Goal: Task Accomplishment & Management: Complete application form

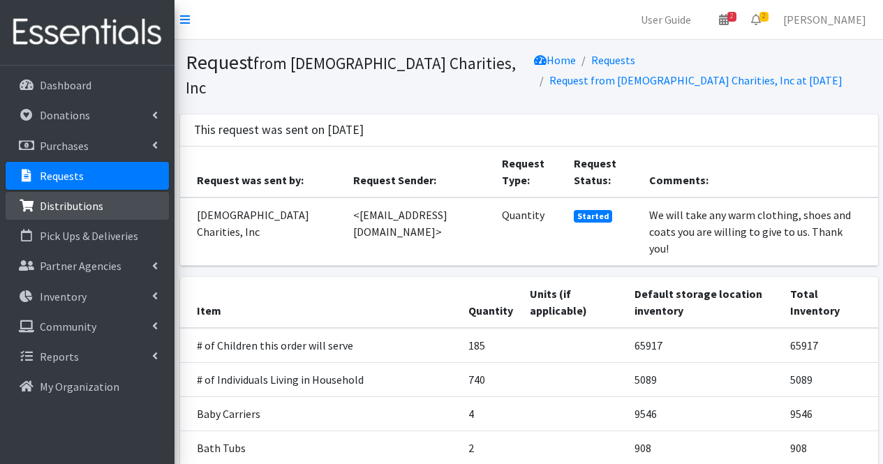
scroll to position [527, 0]
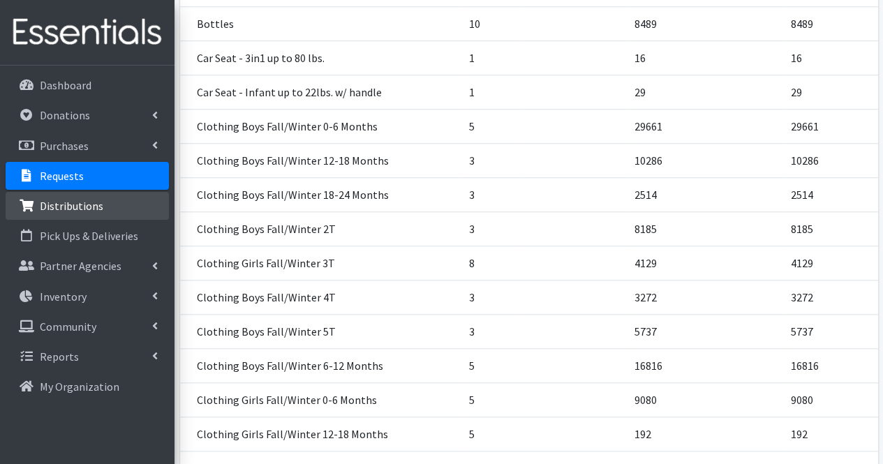
click at [114, 206] on link "Distributions" at bounding box center [87, 206] width 163 height 28
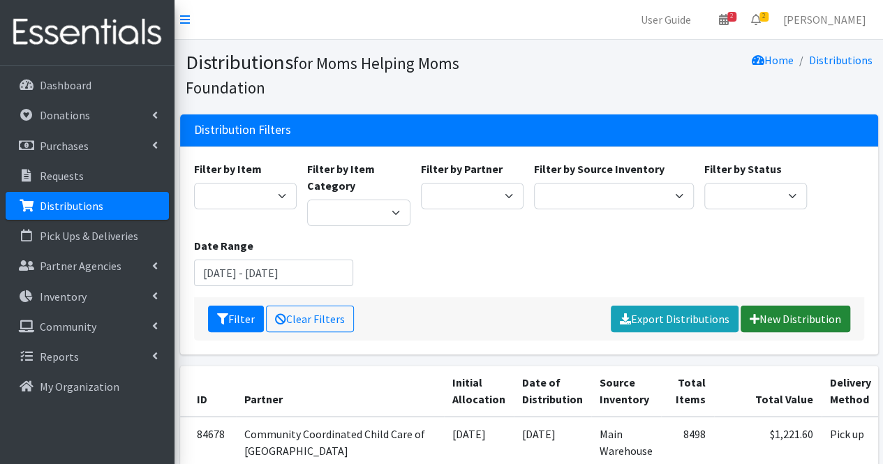
click at [777, 307] on link "New Distribution" at bounding box center [795, 319] width 110 height 27
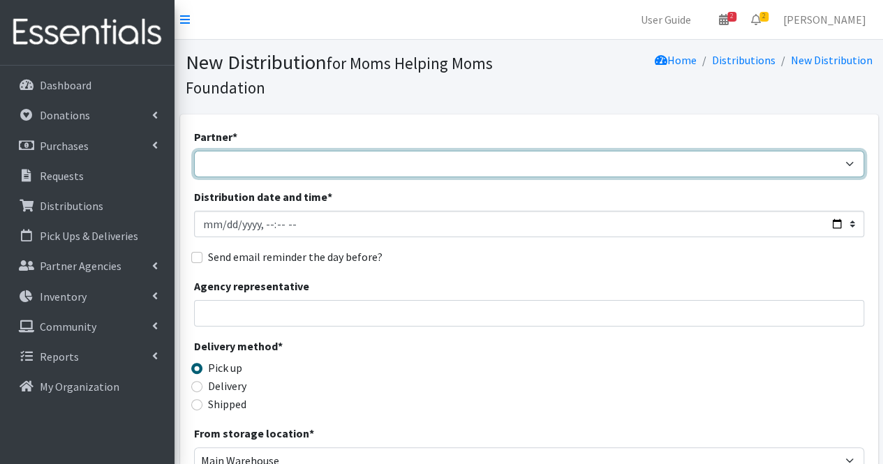
click at [324, 163] on select "Acenda Integrated Health - FSC Acenda Integrated Health - Maternal Health Alter…" at bounding box center [529, 164] width 670 height 27
select select "1986"
click at [194, 151] on select "Acenda Integrated Health - FSC Acenda Integrated Health - Maternal Health Alter…" at bounding box center [529, 164] width 670 height 27
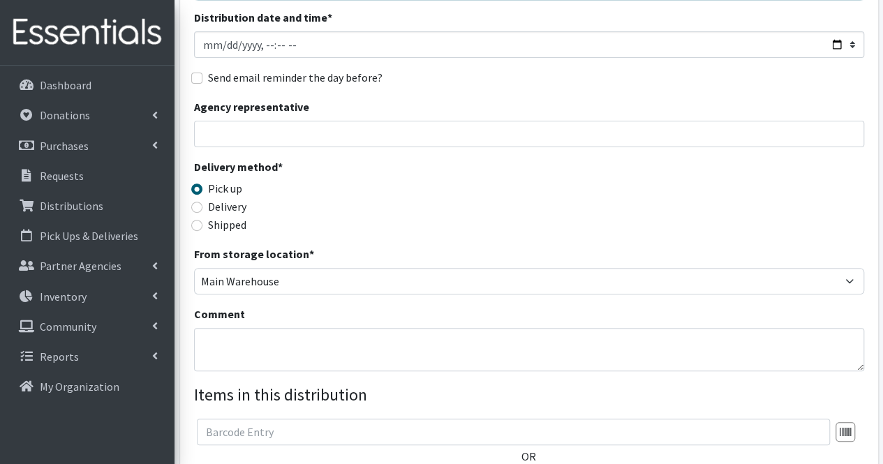
scroll to position [180, 0]
click at [254, 353] on textarea "Comment" at bounding box center [529, 348] width 670 height 43
click at [361, 340] on textarea "Emergency dist. Karen S" at bounding box center [529, 348] width 670 height 43
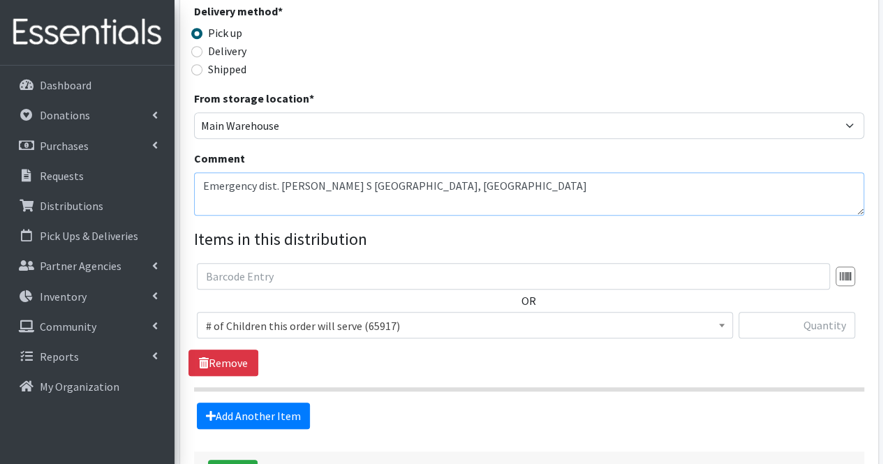
scroll to position [339, 0]
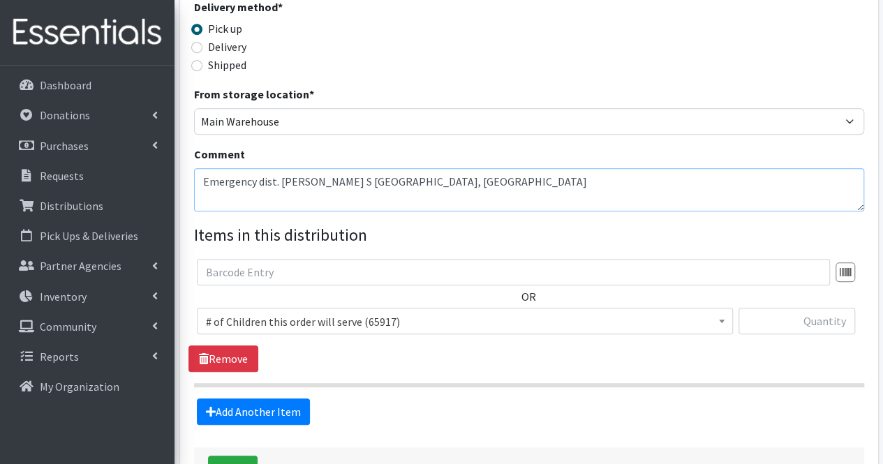
type textarea "Emergency dist. Karen S middlesex, NJ"
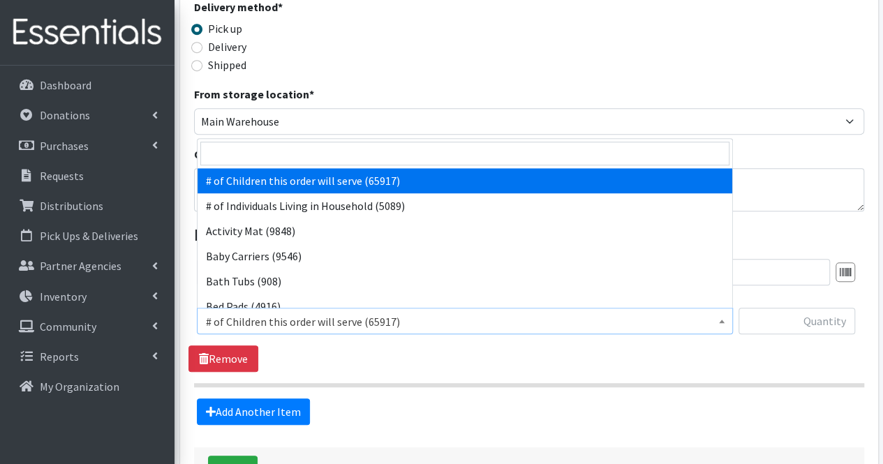
click at [341, 318] on span "# of Children this order will serve (65917)" at bounding box center [465, 322] width 518 height 20
click at [279, 150] on input "search" at bounding box center [464, 154] width 529 height 24
type input "5"
click at [358, 327] on span "# of Children this order will serve (65917)" at bounding box center [465, 322] width 518 height 20
click at [228, 158] on input "search" at bounding box center [464, 154] width 529 height 24
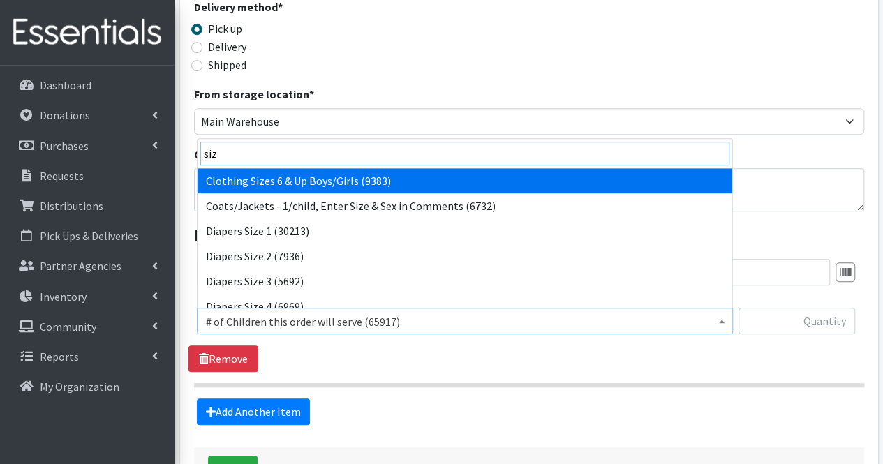
type input "size"
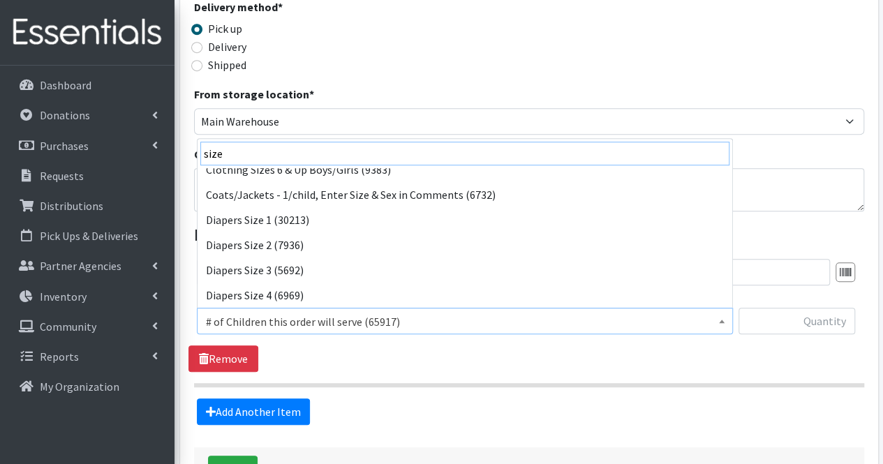
scroll to position [36, 0]
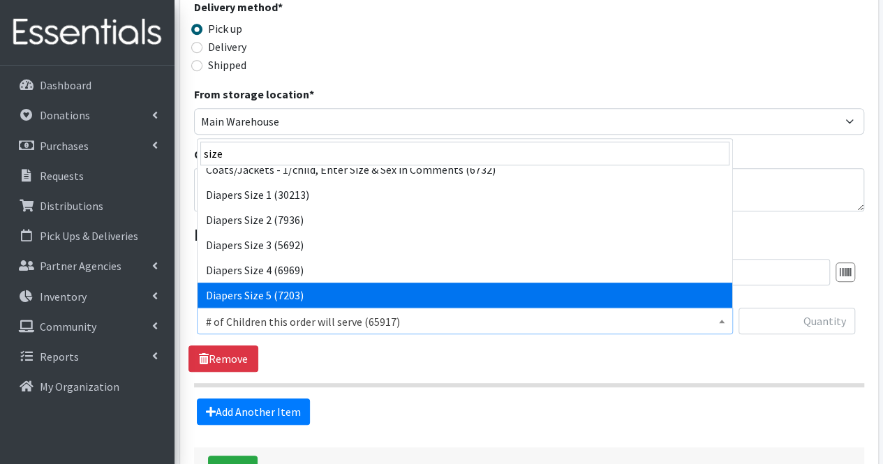
select select "1968"
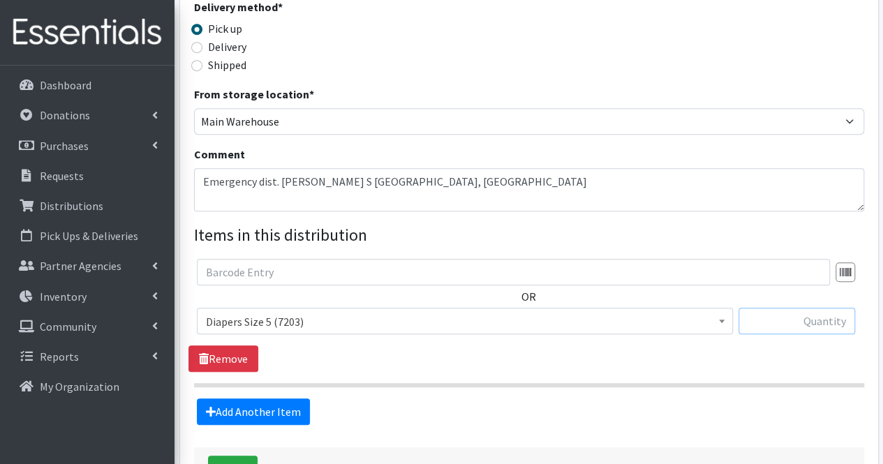
click at [797, 331] on input "text" at bounding box center [796, 321] width 117 height 27
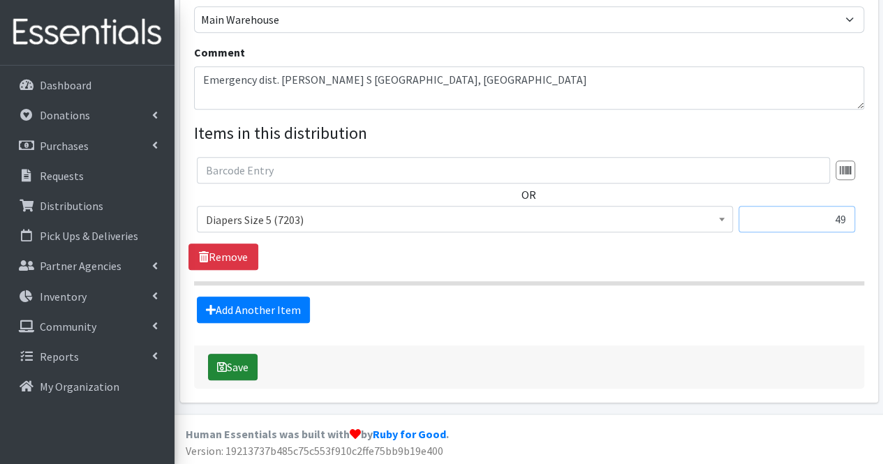
type input "49"
click at [232, 376] on button "Save" at bounding box center [233, 367] width 50 height 27
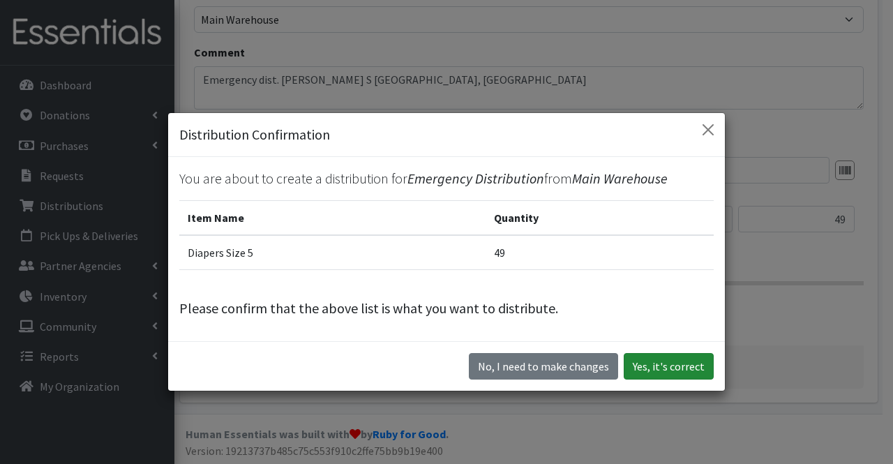
click at [670, 366] on button "Yes, it's correct" at bounding box center [669, 366] width 90 height 27
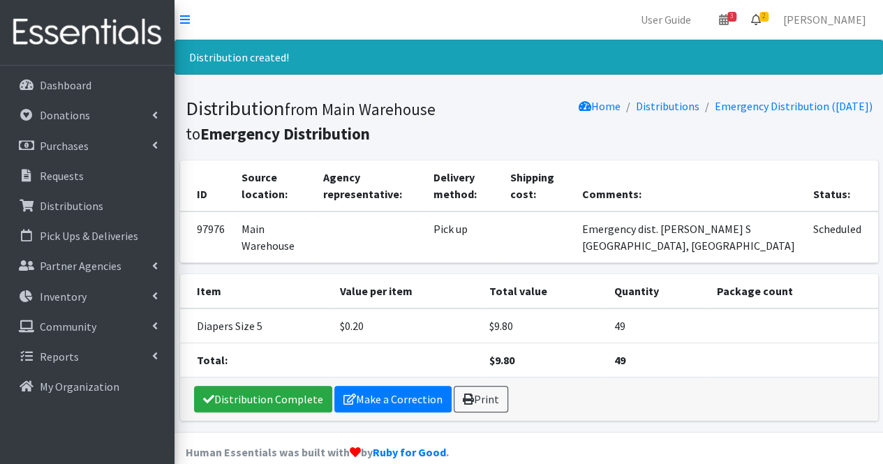
click at [772, 18] on link "2" at bounding box center [756, 20] width 32 height 28
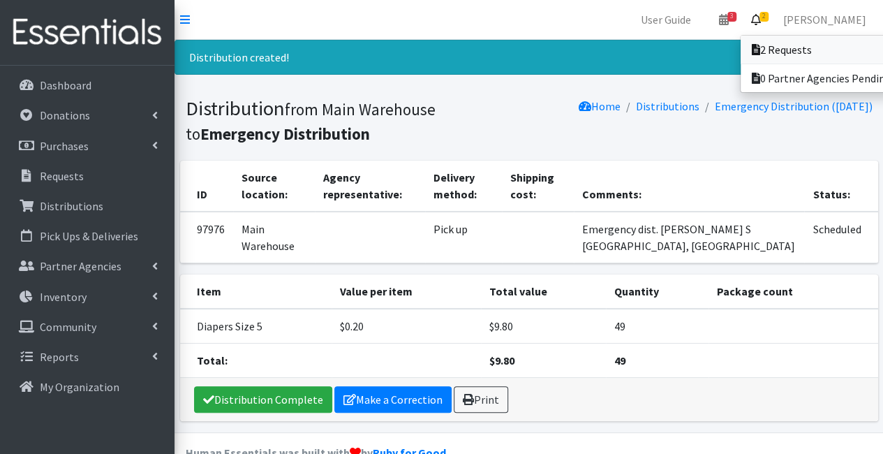
click at [797, 58] on link "2 Requests" at bounding box center [837, 50] width 194 height 28
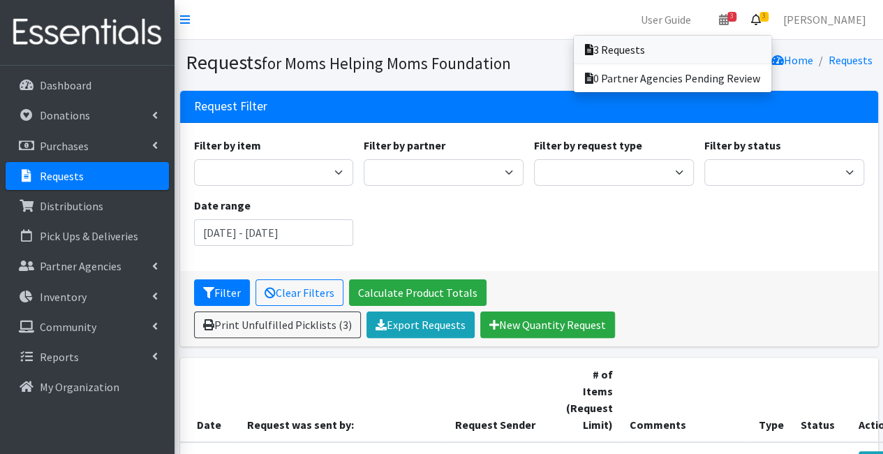
click at [740, 54] on link "3 Requests" at bounding box center [672, 50] width 197 height 28
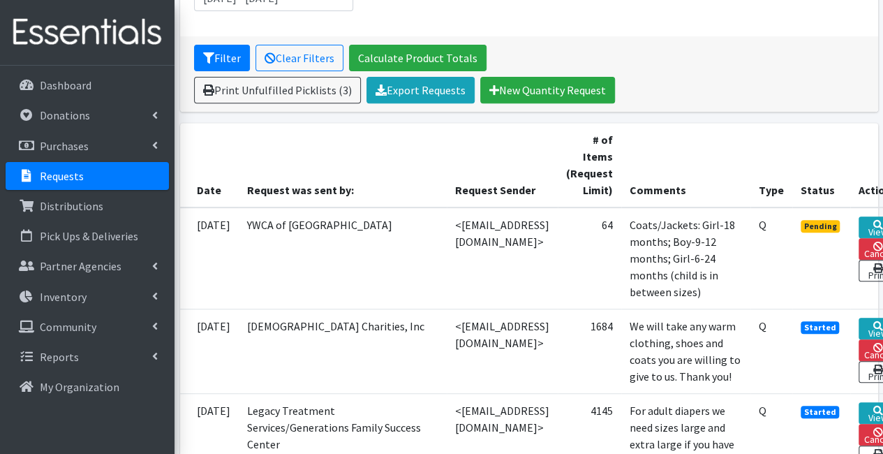
scroll to position [234, 99]
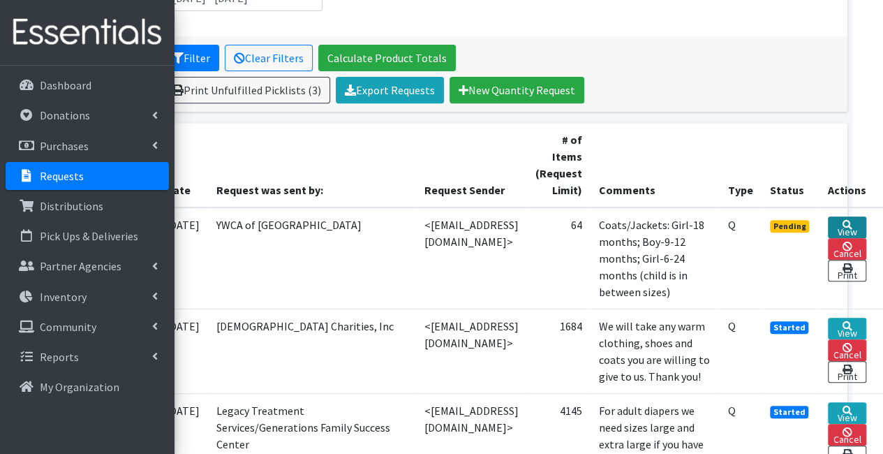
click at [844, 225] on link "View" at bounding box center [847, 227] width 38 height 22
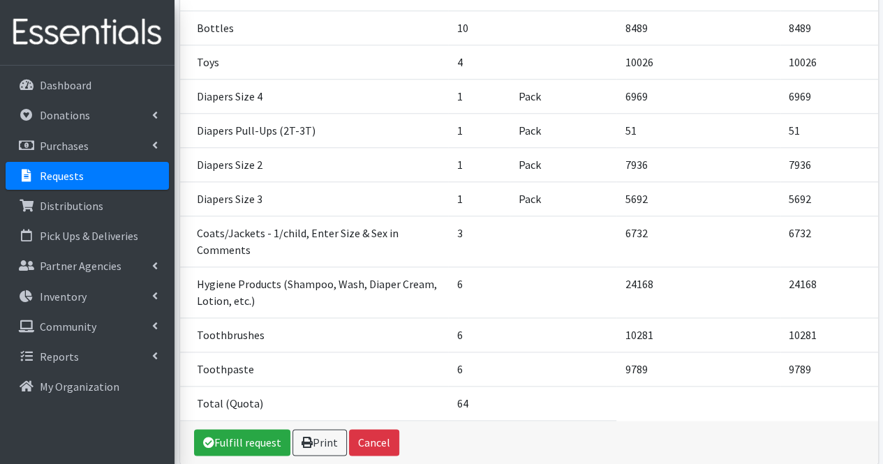
scroll to position [641, 0]
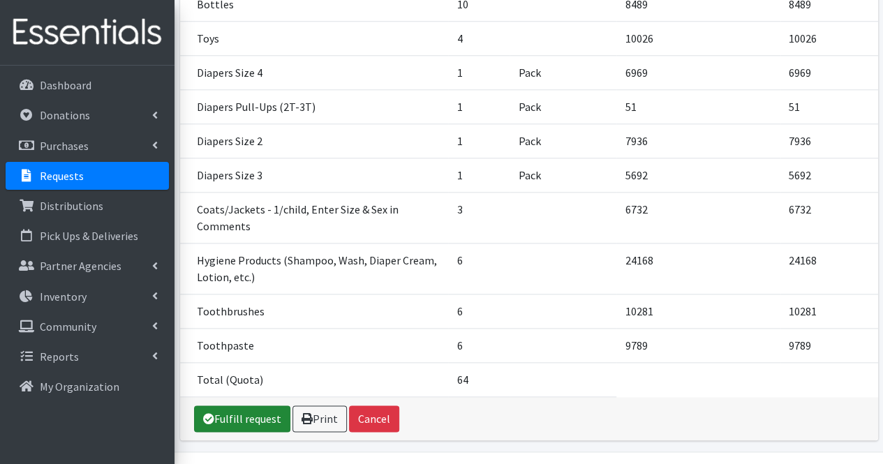
click at [248, 405] on link "Fulfill request" at bounding box center [242, 418] width 96 height 27
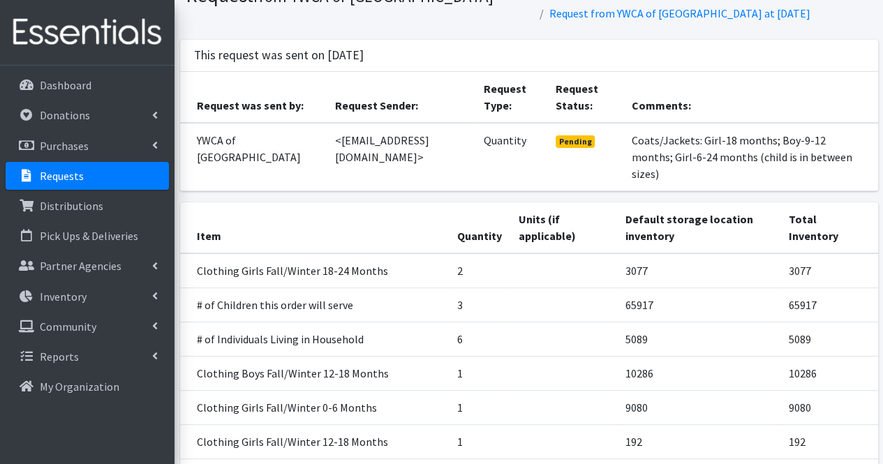
scroll to position [0, 0]
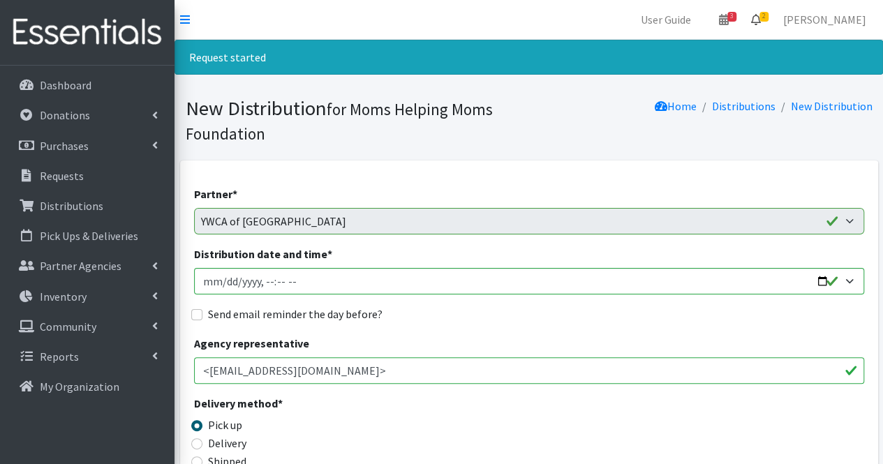
click at [761, 18] on icon at bounding box center [756, 19] width 10 height 11
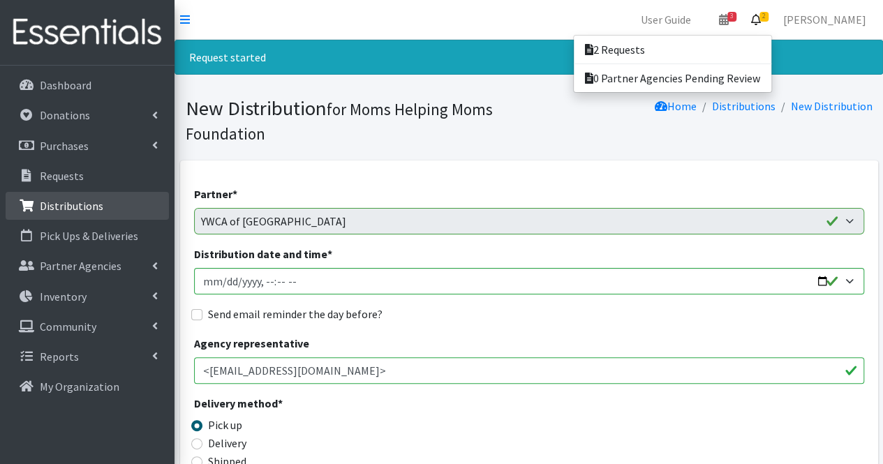
click at [82, 206] on p "Distributions" at bounding box center [72, 206] width 64 height 14
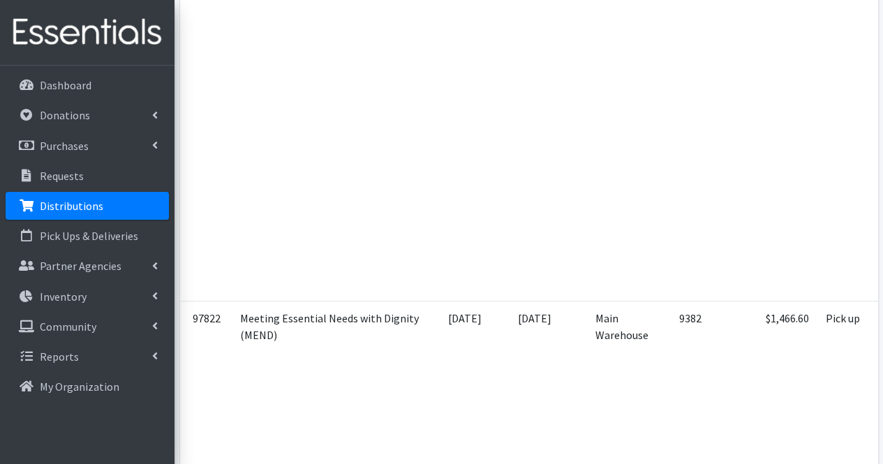
scroll to position [0, 208]
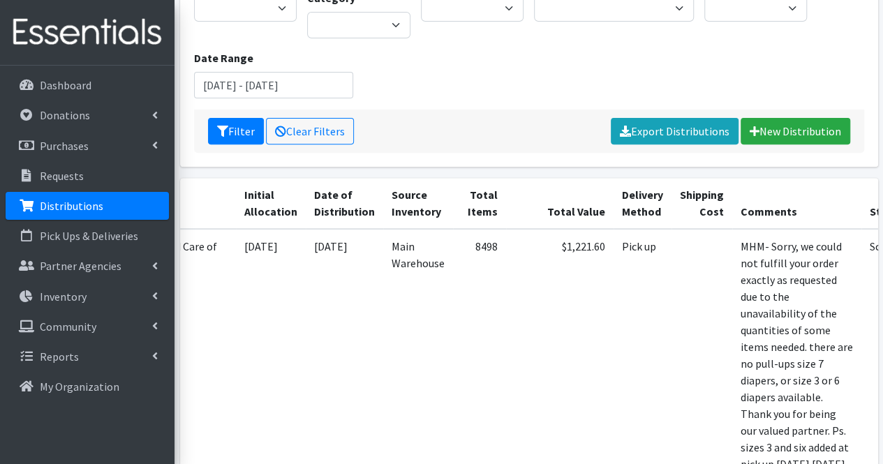
scroll to position [0, 0]
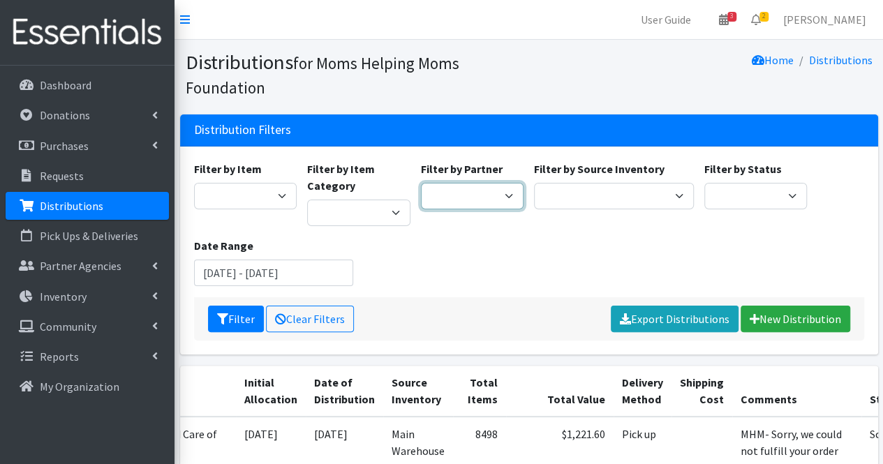
click at [459, 193] on select "Acenda Integrated Health - FSC Acenda Integrated Health - Maternal Health Alter…" at bounding box center [472, 196] width 103 height 27
select select "617"
click at [421, 183] on select "Acenda Integrated Health - FSC Acenda Integrated Health - Maternal Health Alter…" at bounding box center [472, 196] width 103 height 27
click at [240, 318] on button "Filter" at bounding box center [236, 319] width 56 height 27
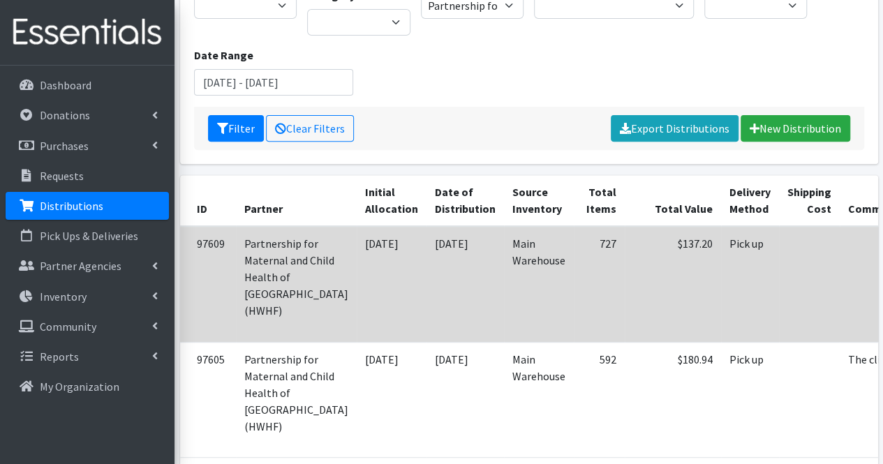
scroll to position [0, 78]
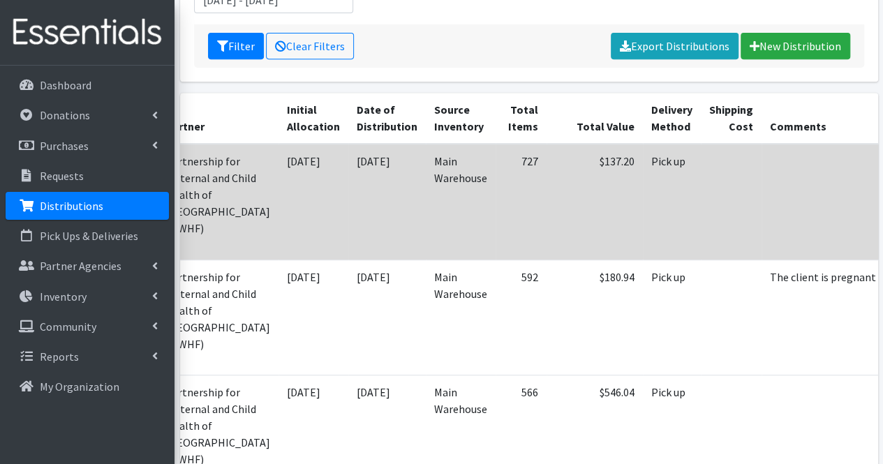
scroll to position [278, 0]
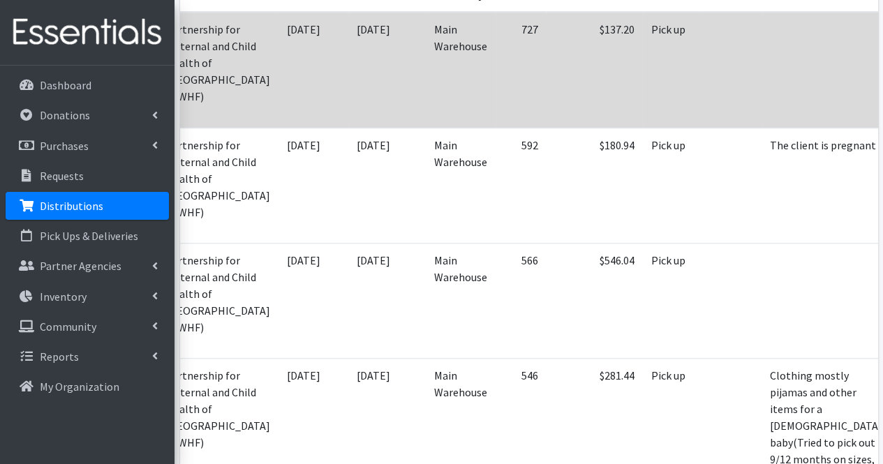
scroll to position [405, 0]
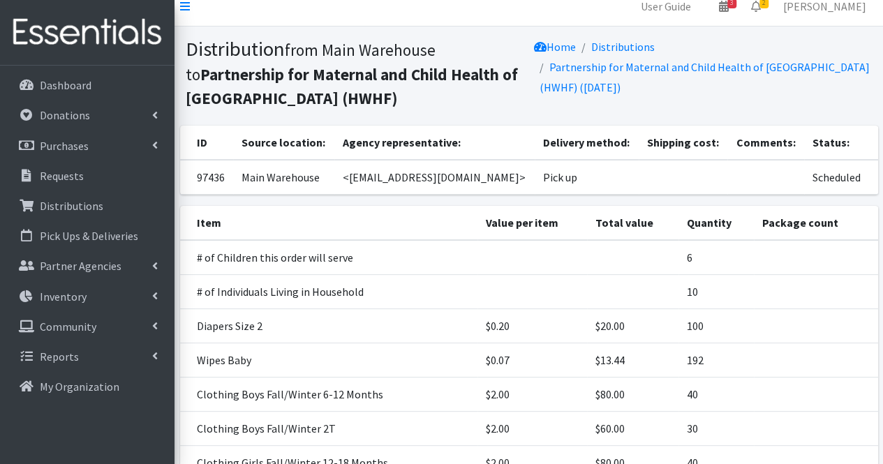
scroll to position [14, 0]
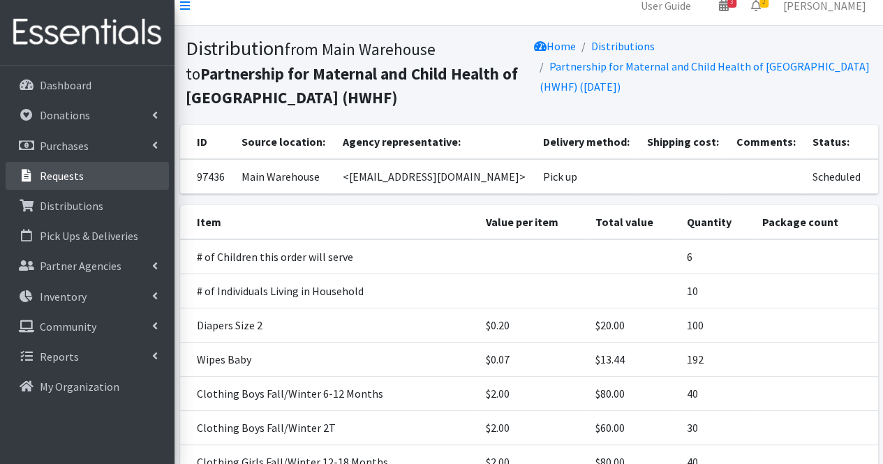
click at [87, 188] on link "Requests" at bounding box center [87, 176] width 163 height 28
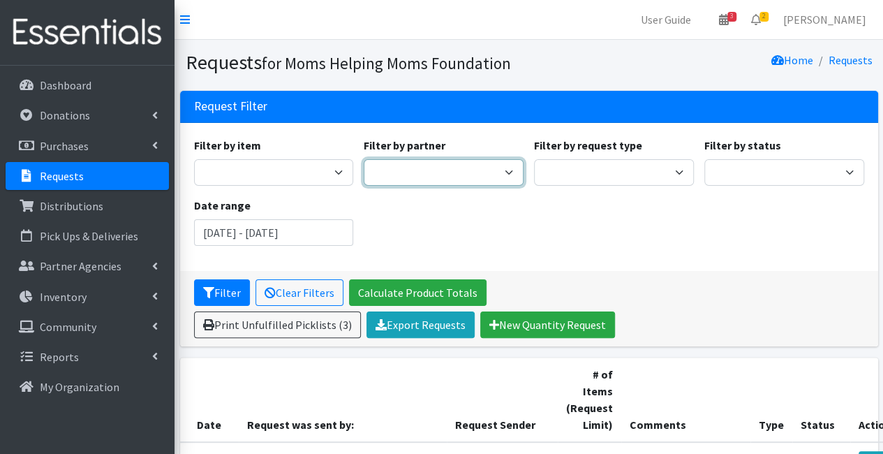
click at [479, 174] on select "A Better Choice Empowerment Center Acenda Integrated Health - FSC Acenda Integr…" at bounding box center [444, 172] width 160 height 27
select select "617"
click at [364, 159] on select "A Better Choice Empowerment Center Acenda Integrated Health - FSC Acenda Integr…" at bounding box center [444, 172] width 160 height 27
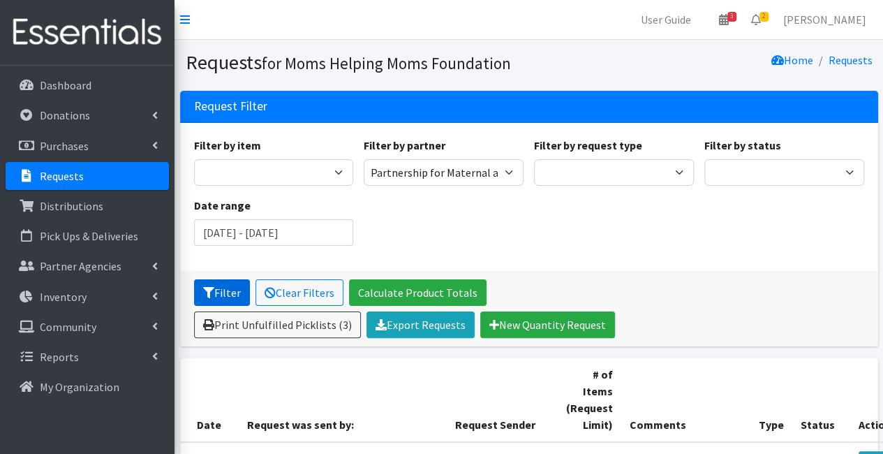
click at [236, 290] on button "Filter" at bounding box center [222, 292] width 56 height 27
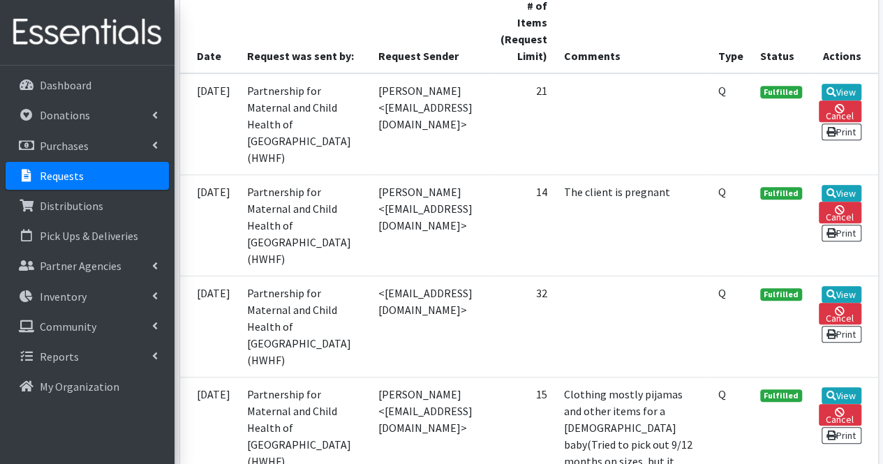
scroll to position [338, 0]
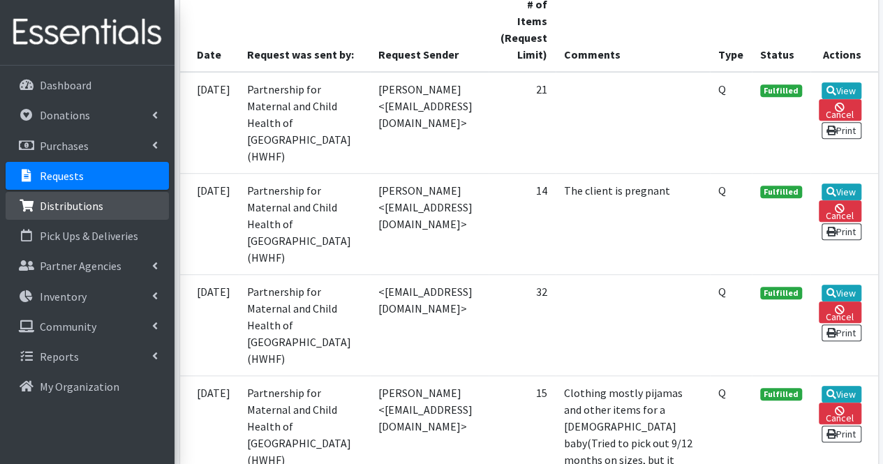
click at [123, 214] on link "Distributions" at bounding box center [87, 206] width 163 height 28
click at [118, 179] on link "Requests" at bounding box center [87, 176] width 163 height 28
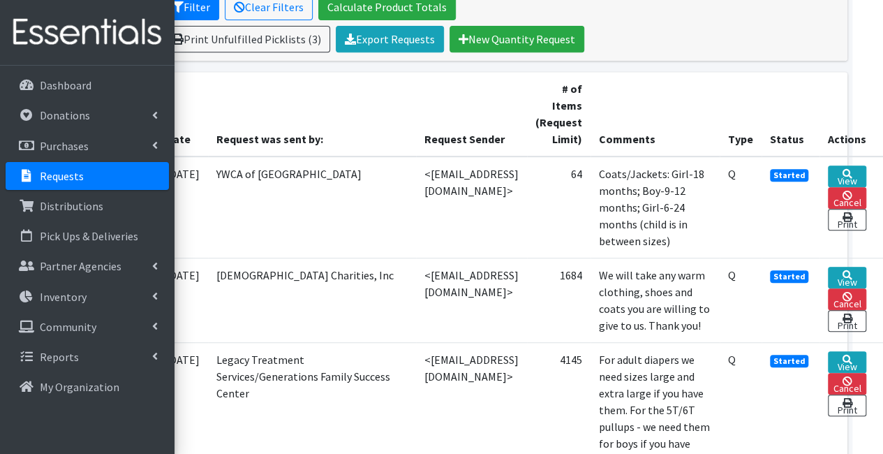
scroll to position [286, 99]
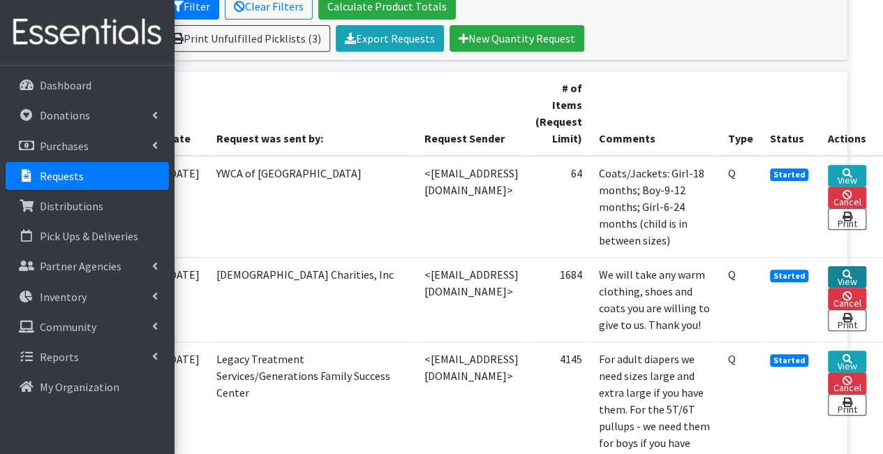
click at [849, 266] on link "View" at bounding box center [847, 277] width 38 height 22
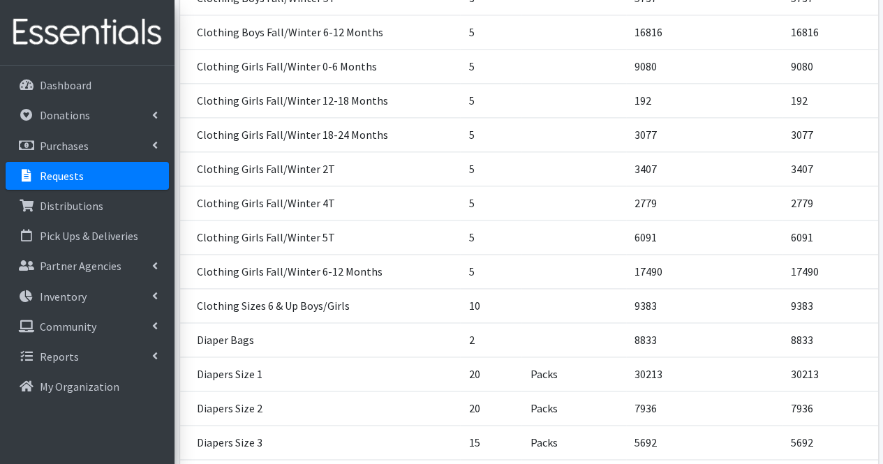
scroll to position [861, 0]
